Goal: Register for event/course

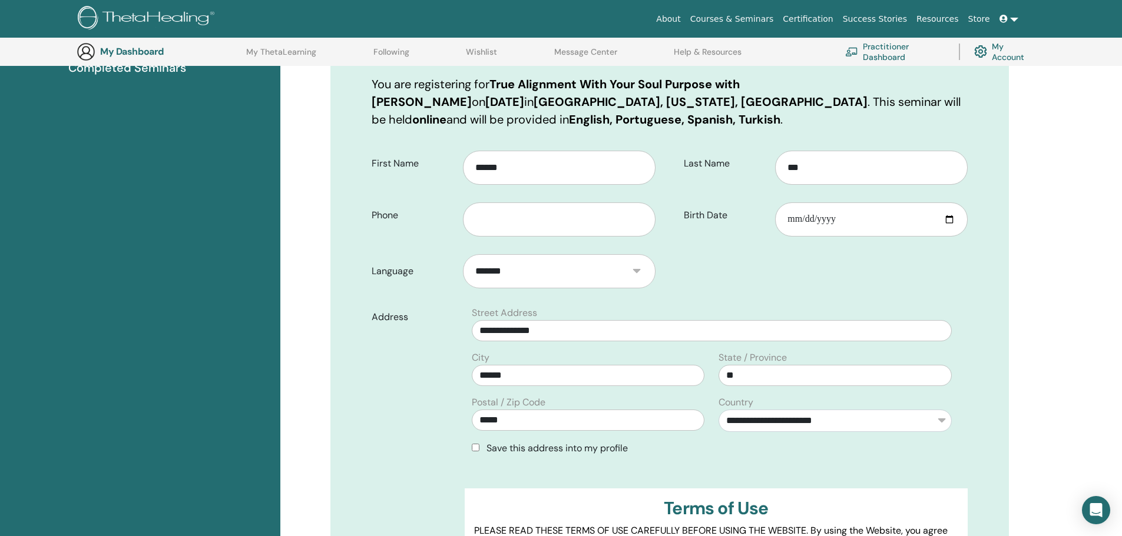
scroll to position [205, 0]
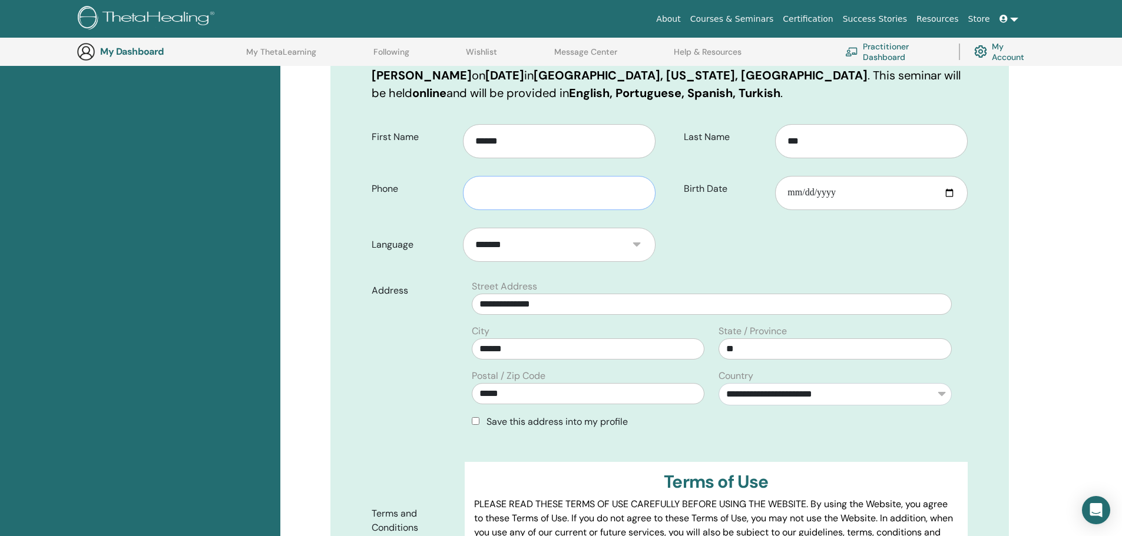
click at [528, 199] on input "text" at bounding box center [559, 193] width 192 height 34
type input "**********"
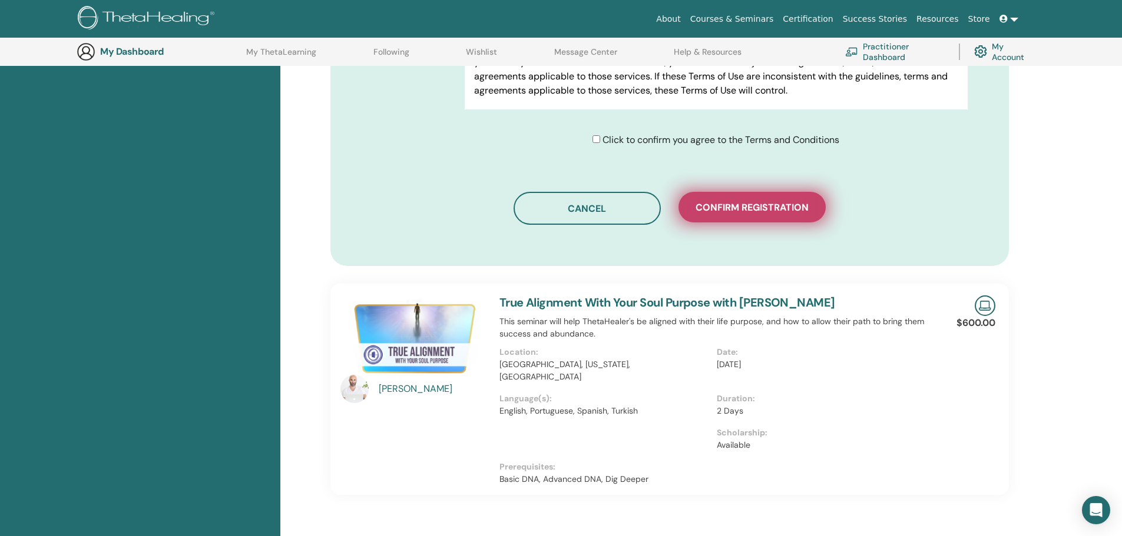
scroll to position [676, 0]
click at [790, 205] on span "Confirm registration" at bounding box center [751, 207] width 113 height 12
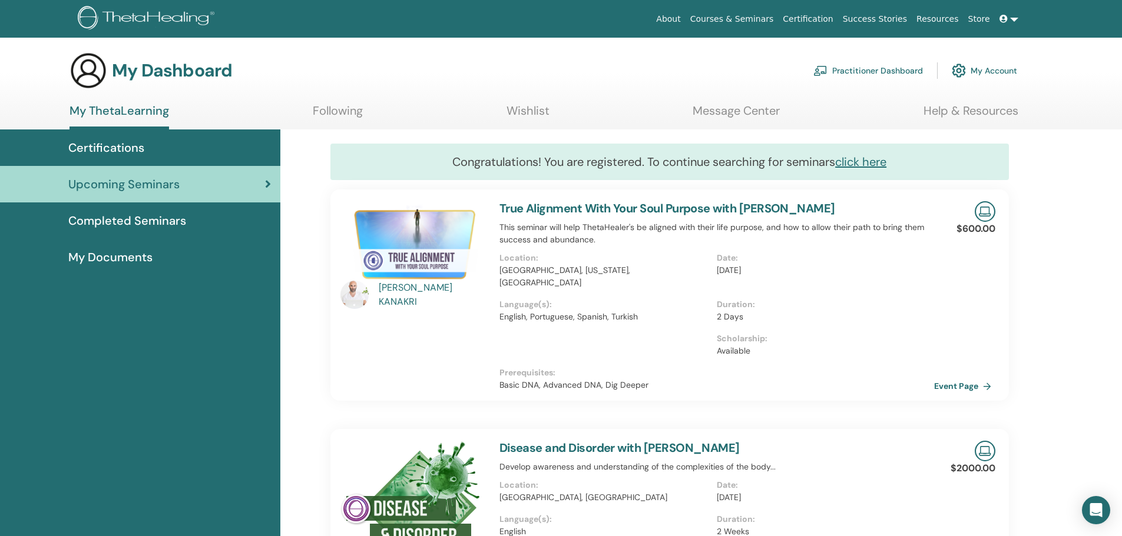
click at [654, 206] on link "True Alignment With Your Soul Purpose with ELIAS KANAKRI" at bounding box center [667, 208] width 336 height 15
click at [959, 377] on link "Event Page" at bounding box center [967, 386] width 62 height 18
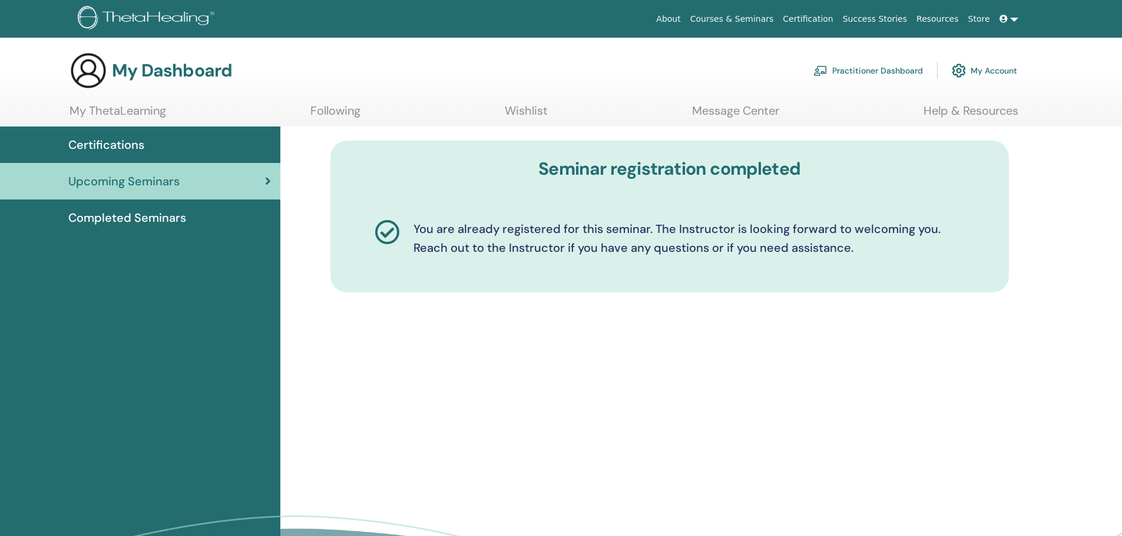
scroll to position [397, 0]
